Goal: Information Seeking & Learning: Check status

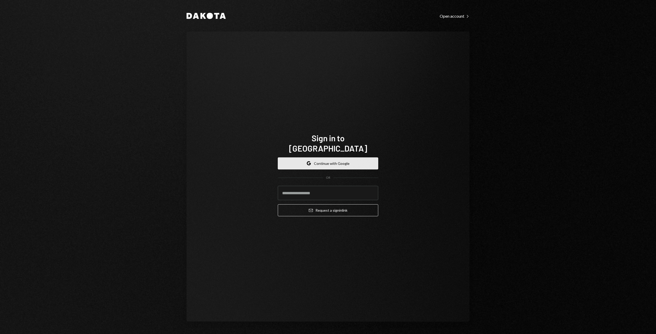
click at [334, 158] on button "Google Continue with Google" at bounding box center [328, 164] width 100 height 12
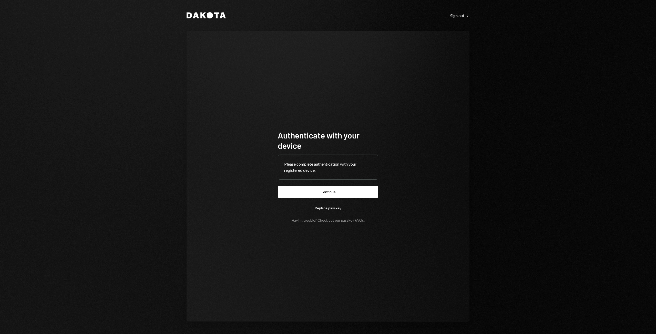
click at [327, 197] on button "Continue" at bounding box center [328, 192] width 100 height 12
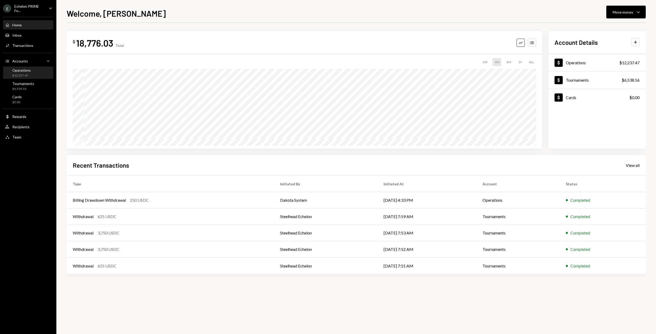
click at [33, 74] on div "Operations $12,237.47" at bounding box center [28, 73] width 46 height 10
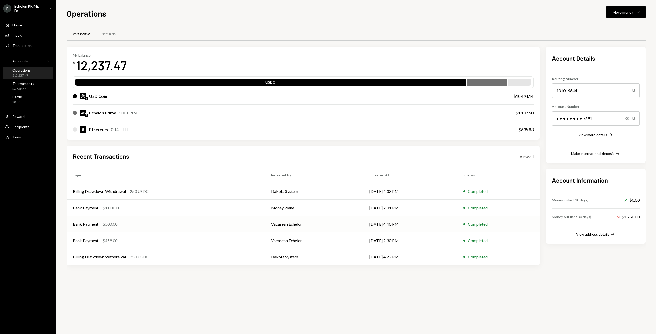
click at [212, 227] on div "Bank Payment $500.00" at bounding box center [166, 224] width 186 height 6
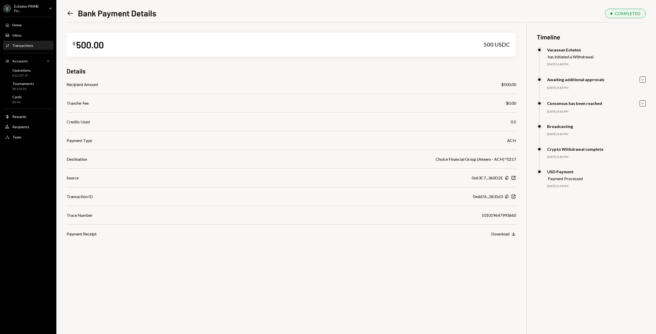
click at [70, 16] on icon "Left Arrow" at bounding box center [70, 13] width 7 height 7
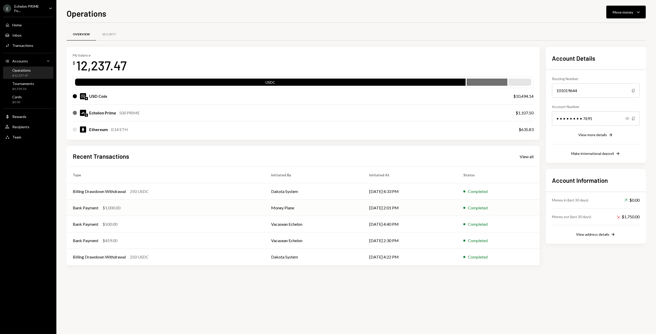
click at [207, 207] on div "Bank Payment $1,000.00" at bounding box center [166, 208] width 186 height 6
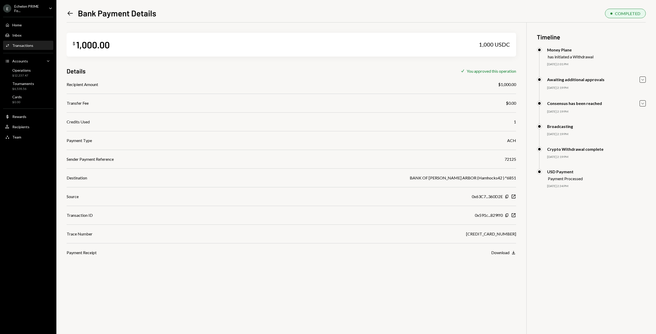
click at [67, 12] on icon "Left Arrow" at bounding box center [70, 13] width 7 height 7
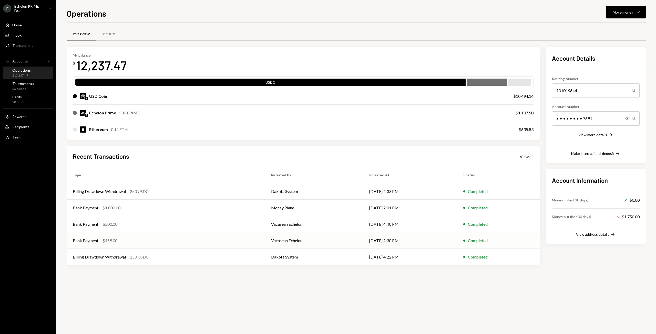
click at [253, 243] on div "Bank Payment $459.00" at bounding box center [166, 241] width 186 height 6
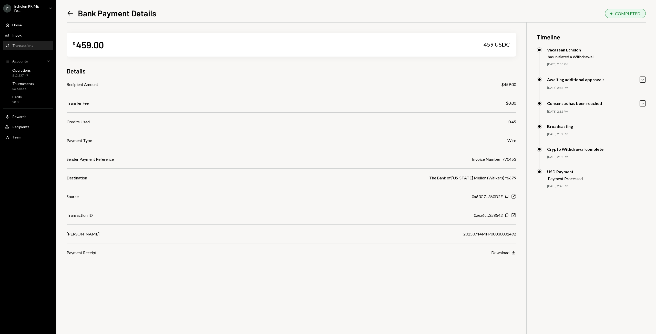
click at [68, 14] on icon at bounding box center [70, 13] width 5 height 4
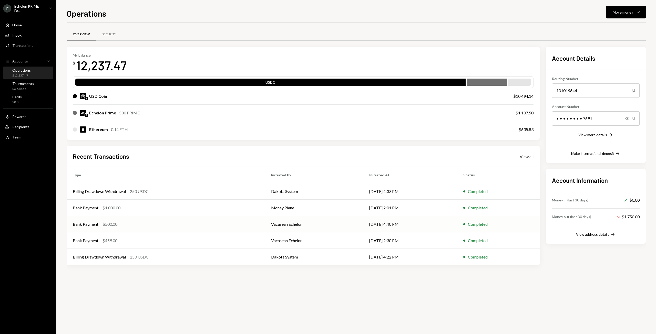
click at [271, 224] on td "Vacasean Echelon" at bounding box center [314, 224] width 98 height 16
